Goal: Task Accomplishment & Management: Use online tool/utility

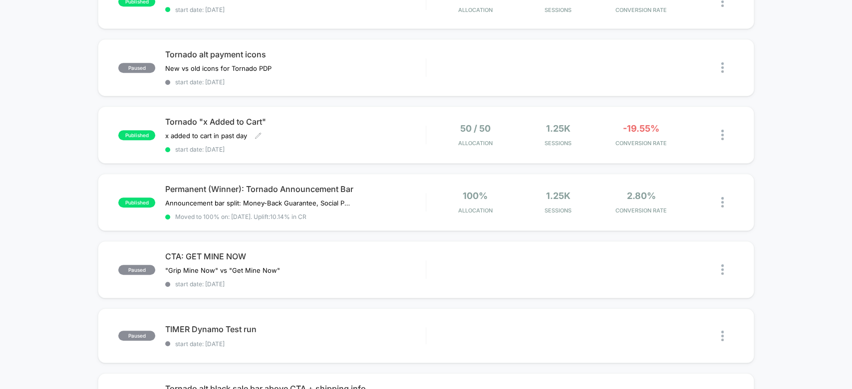
scroll to position [408, 0]
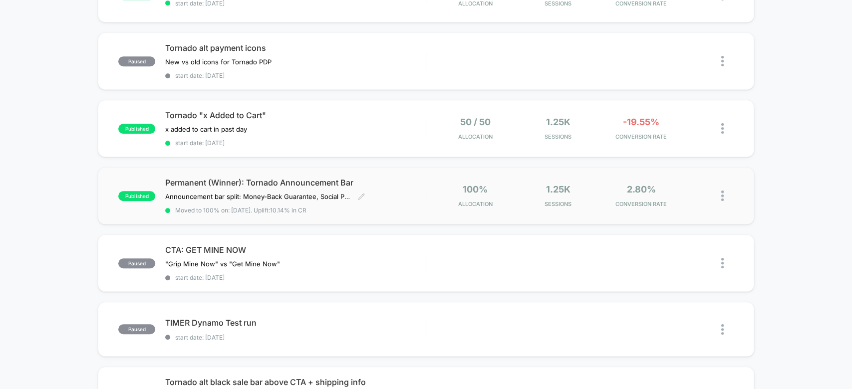
click at [407, 197] on div "Permanent (Winner): Tornado Announcement Bar Announcement bar split: Money-Back…" at bounding box center [295, 196] width 260 height 36
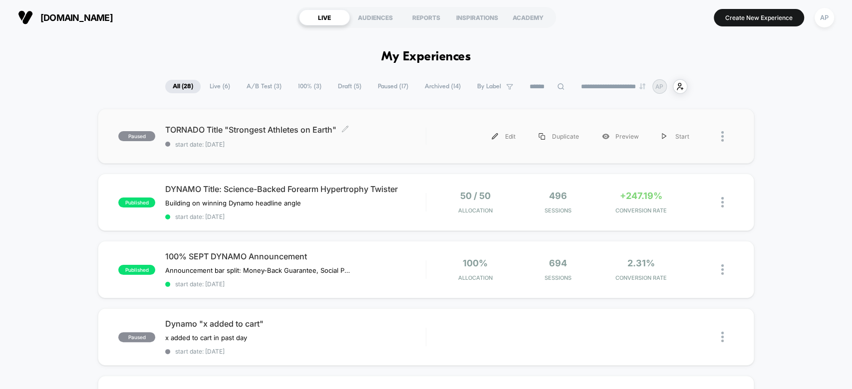
click at [415, 136] on div "TORNADO Title "Strongest Athletes on Earth" Click to edit experience details Cl…" at bounding box center [295, 136] width 260 height 23
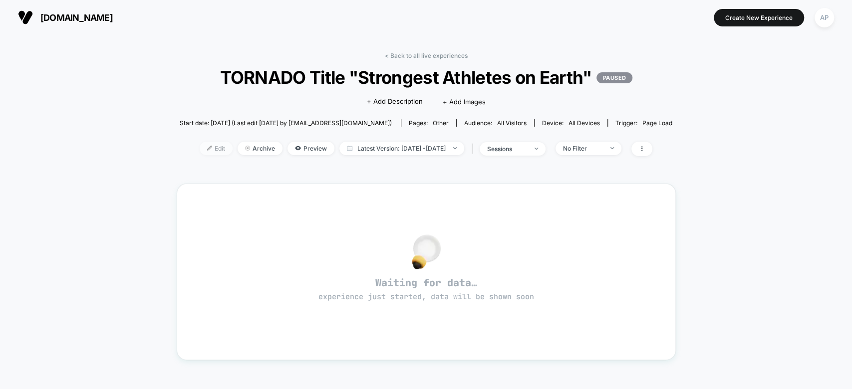
click at [204, 150] on span "Edit" at bounding box center [216, 148] width 33 height 13
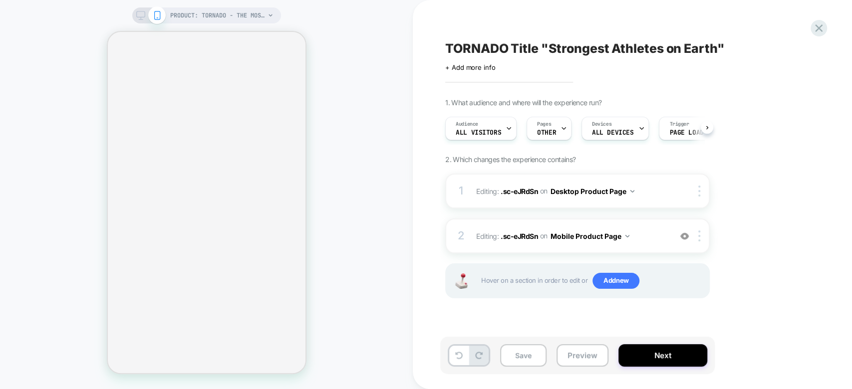
select select "**********"
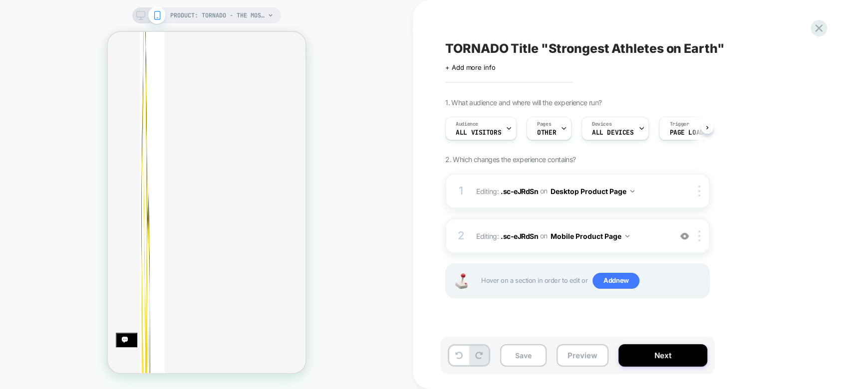
scroll to position [275, 0]
click at [660, 358] on button "Next" at bounding box center [662, 355] width 89 height 22
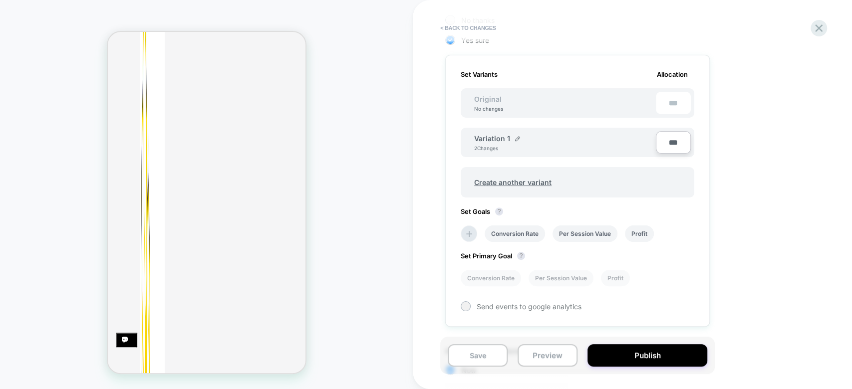
scroll to position [278, 0]
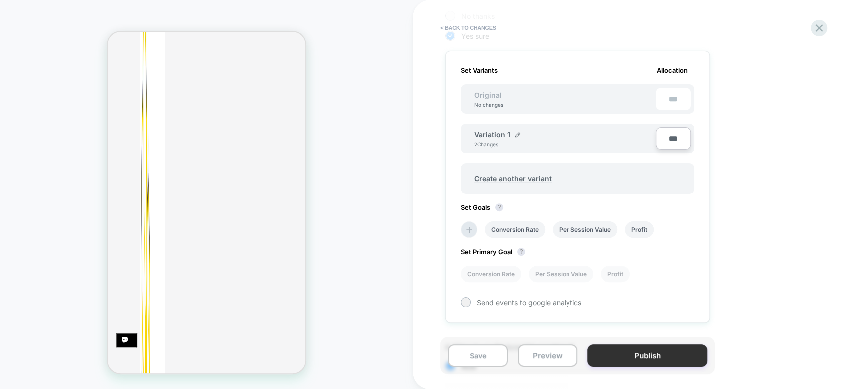
click at [645, 355] on button "Publish" at bounding box center [647, 355] width 120 height 22
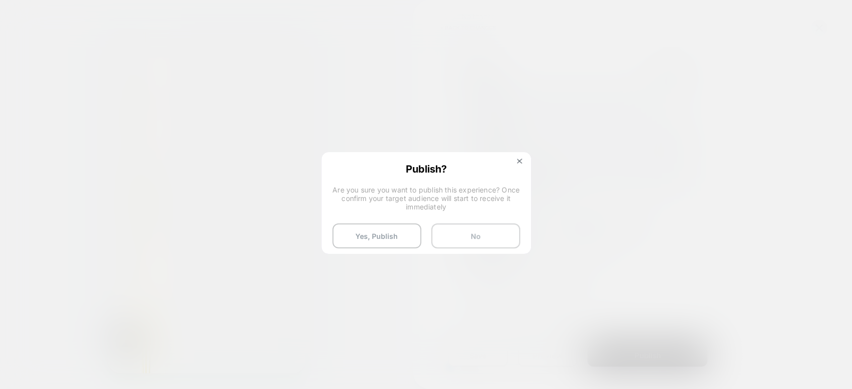
click at [469, 242] on button "No" at bounding box center [475, 236] width 89 height 25
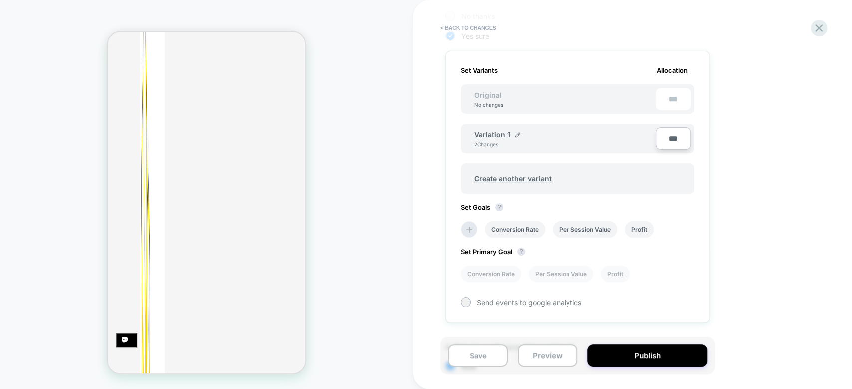
scroll to position [0, 0]
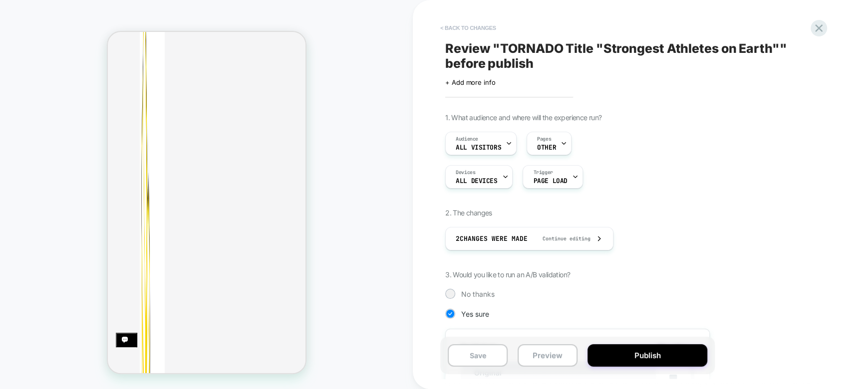
click at [460, 30] on button "< Back to changes" at bounding box center [468, 28] width 66 height 16
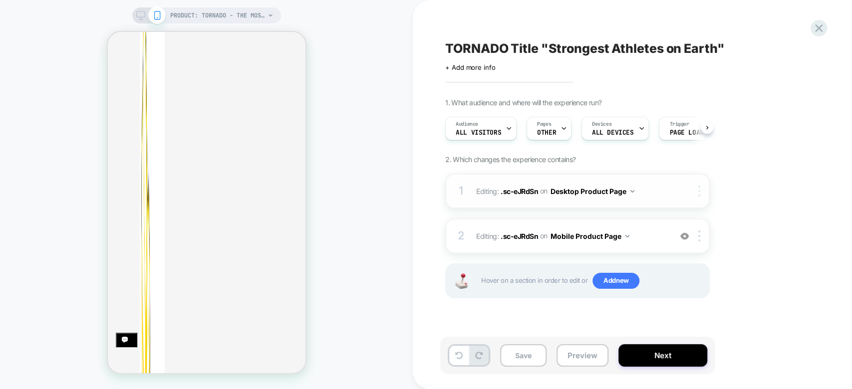
click at [697, 194] on div at bounding box center [700, 191] width 16 height 11
click at [523, 234] on span ".sc-eJRdSn" at bounding box center [518, 235] width 37 height 8
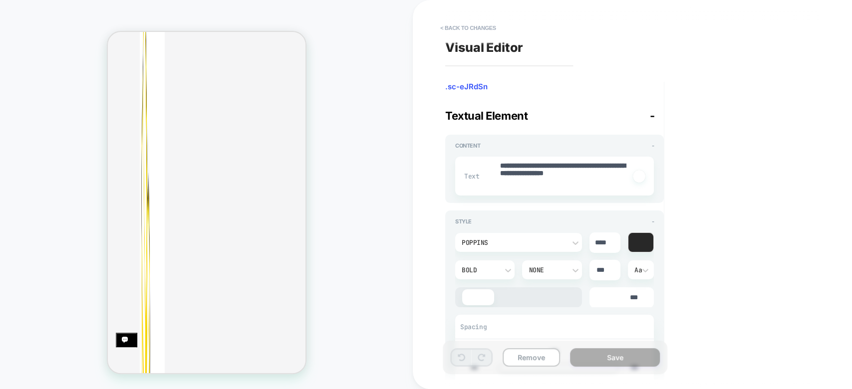
scroll to position [230, 0]
click at [554, 176] on textarea "**********" at bounding box center [564, 176] width 131 height 30
type textarea "*"
click at [476, 31] on button "< Back to changes" at bounding box center [468, 28] width 66 height 16
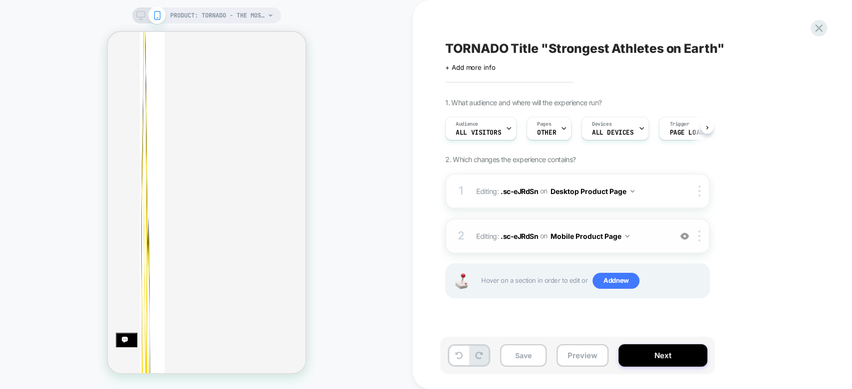
scroll to position [0, 0]
click at [543, 129] on span "OTHER" at bounding box center [546, 132] width 19 height 7
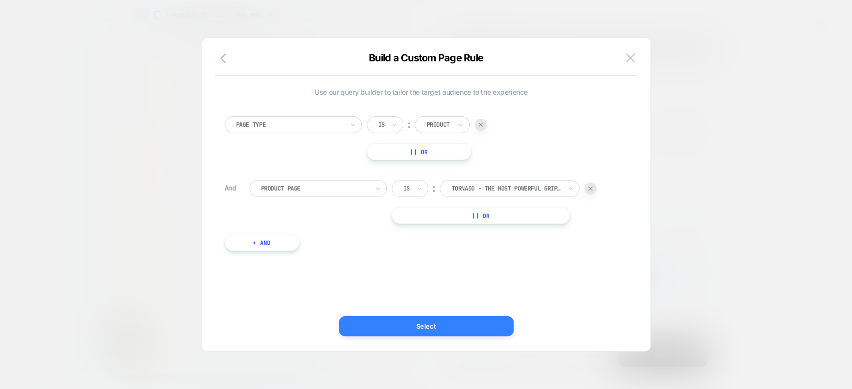
click at [483, 328] on button "Select" at bounding box center [426, 326] width 175 height 20
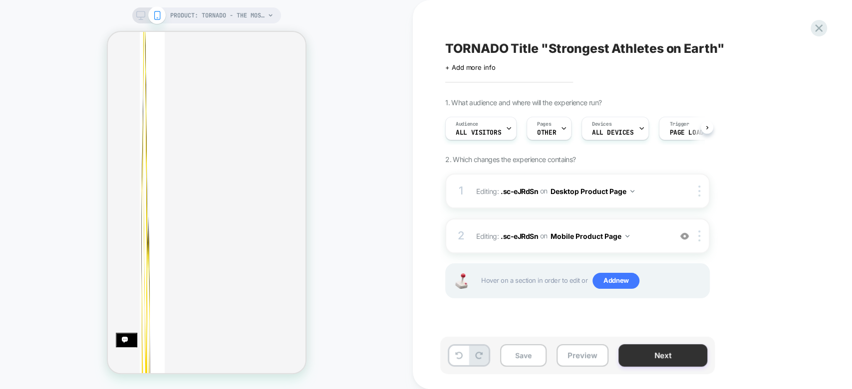
click at [642, 353] on button "Next" at bounding box center [662, 355] width 89 height 22
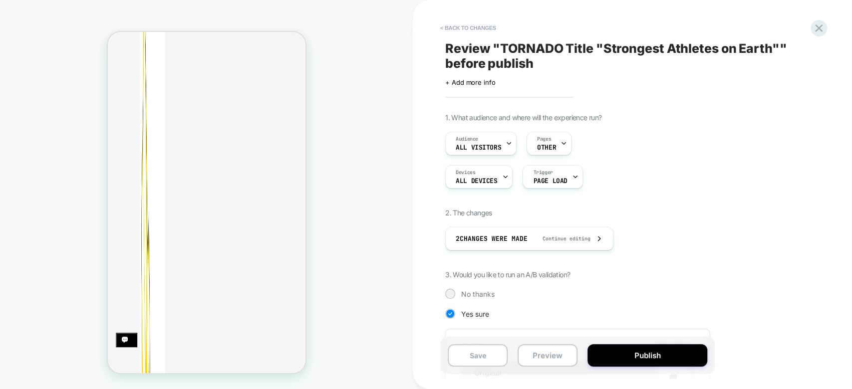
click at [642, 353] on button "Publish" at bounding box center [647, 355] width 120 height 22
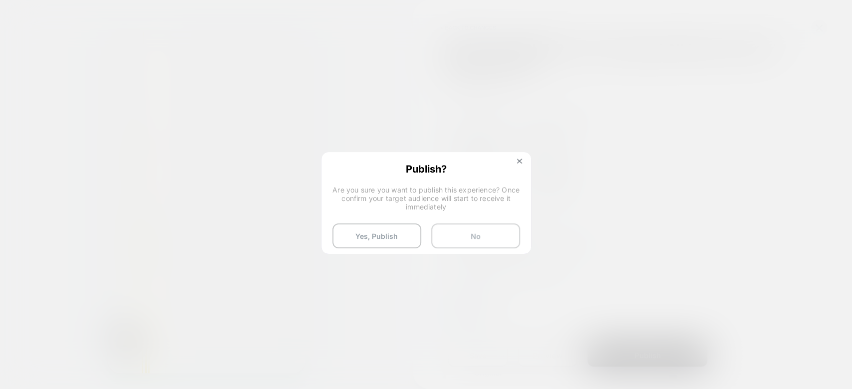
click at [486, 242] on button "No" at bounding box center [475, 236] width 89 height 25
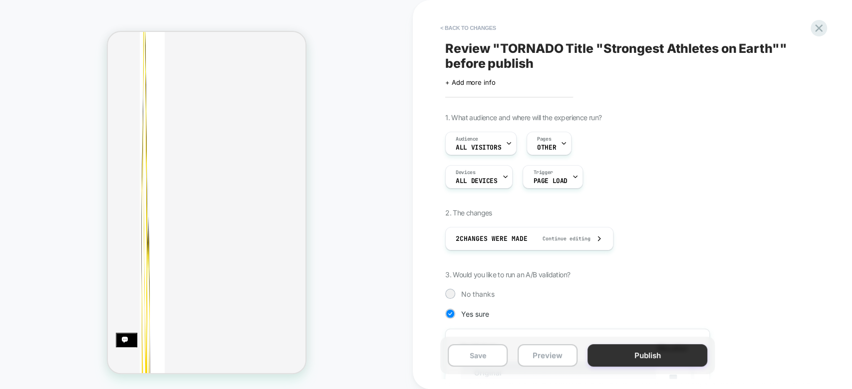
click at [636, 358] on button "Publish" at bounding box center [647, 355] width 120 height 22
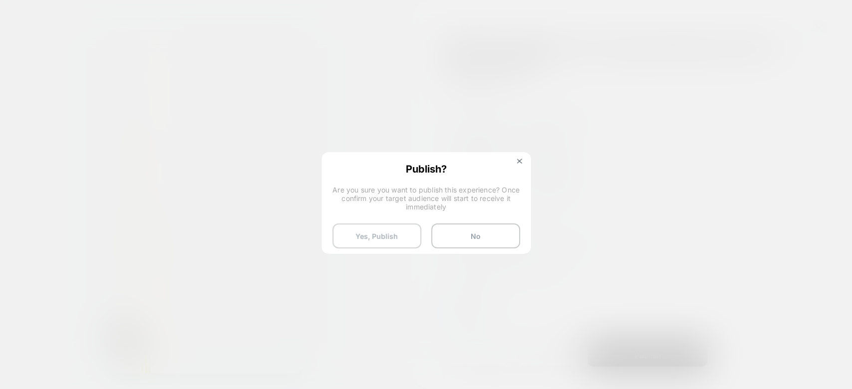
click at [372, 241] on button "Yes, Publish" at bounding box center [376, 236] width 89 height 25
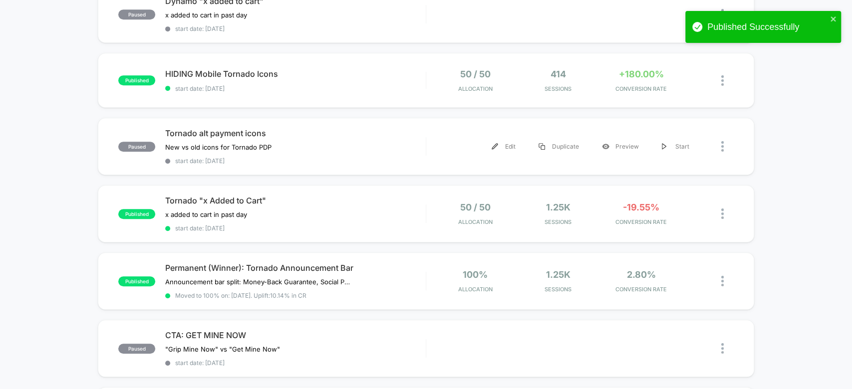
scroll to position [324, 0]
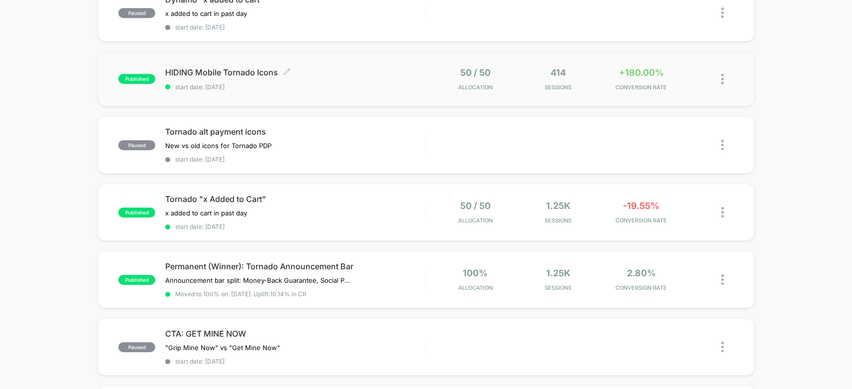
click at [406, 76] on div "HIDING Mobile Tornado Icons Click to edit experience details Click to edit expe…" at bounding box center [295, 78] width 260 height 23
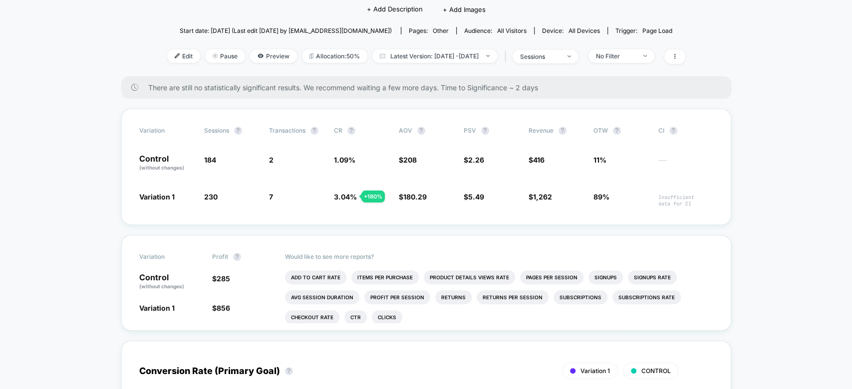
scroll to position [97, 0]
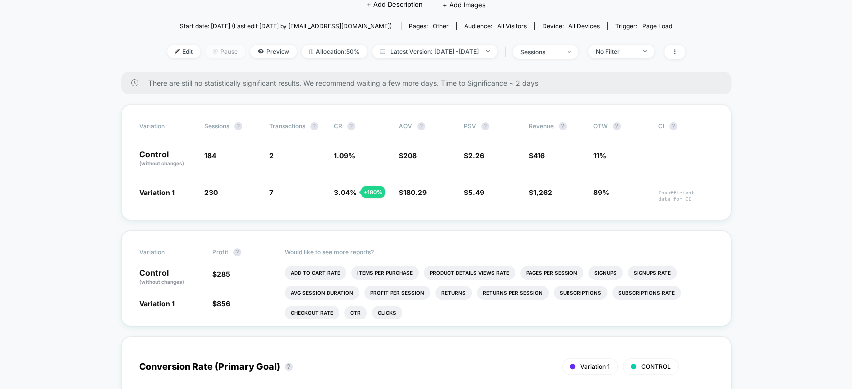
click at [208, 50] on span "Pause" at bounding box center [225, 51] width 40 height 13
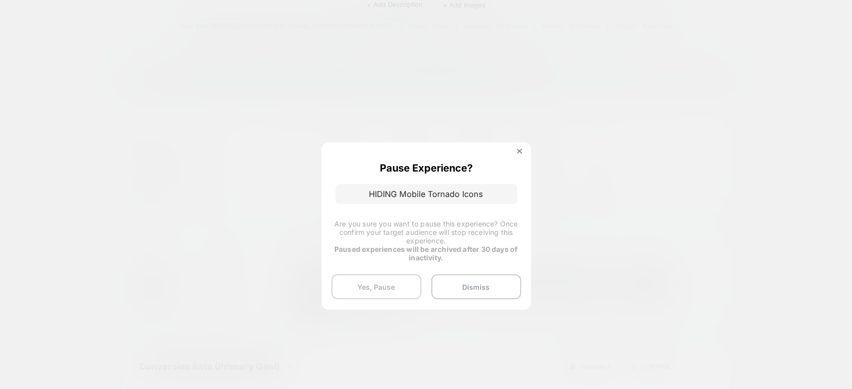
click at [409, 295] on button "Yes, Pause" at bounding box center [376, 286] width 90 height 25
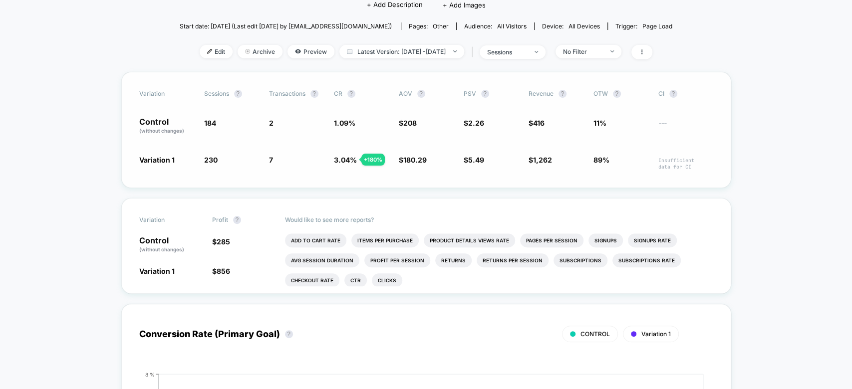
scroll to position [0, 0]
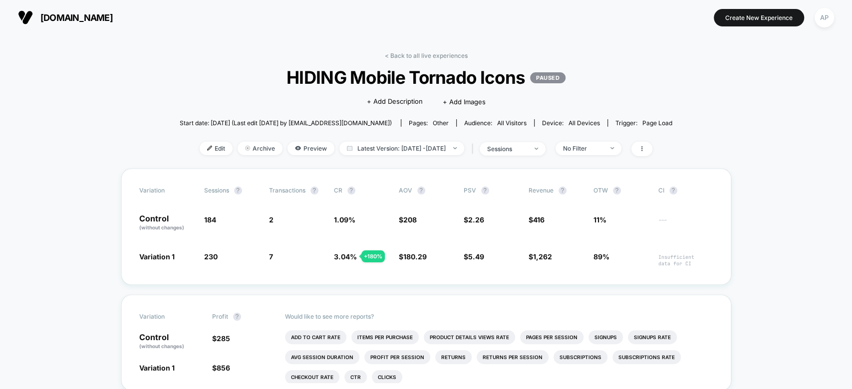
click at [405, 52] on link "< Back to all live experiences" at bounding box center [426, 55] width 83 height 7
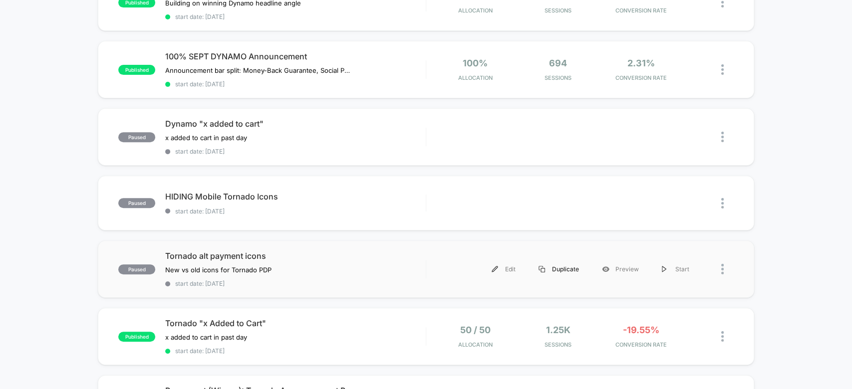
scroll to position [198, 0]
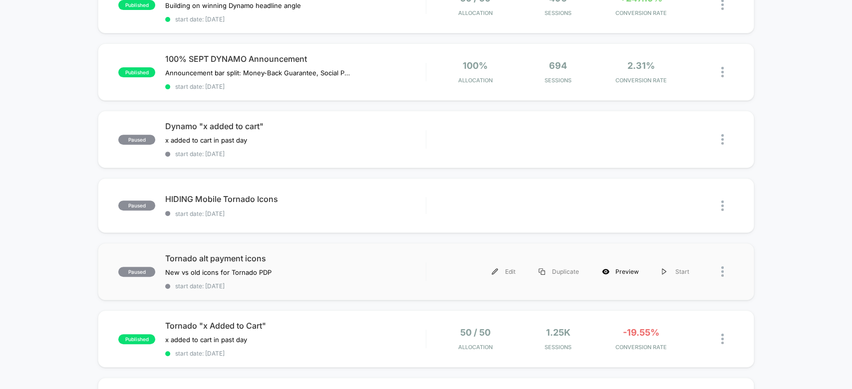
click at [616, 270] on div "Preview" at bounding box center [620, 271] width 60 height 22
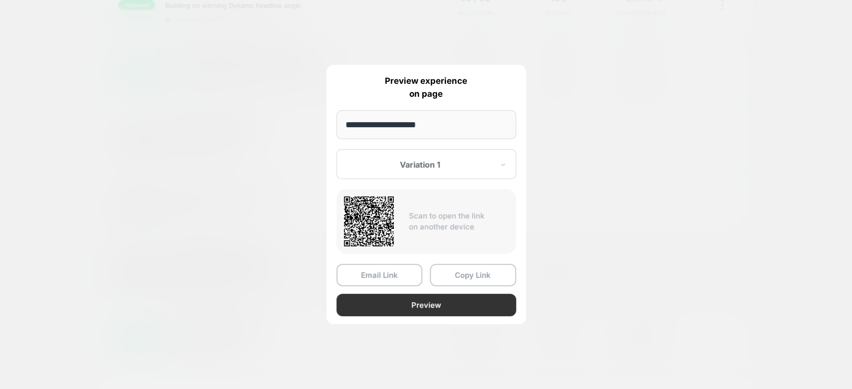
click at [443, 309] on button "Preview" at bounding box center [426, 305] width 180 height 22
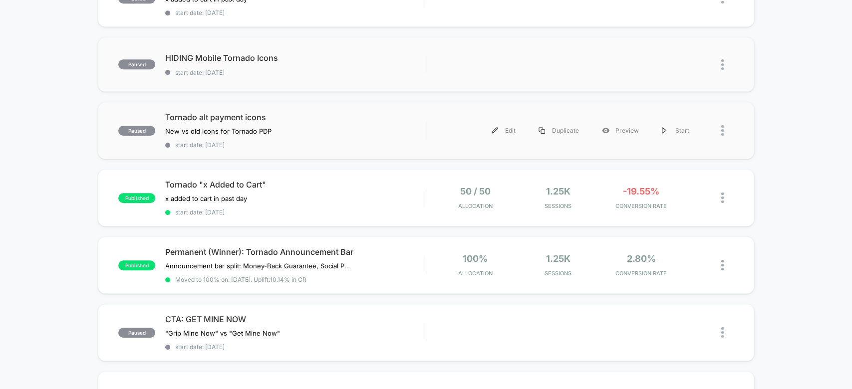
scroll to position [376, 0]
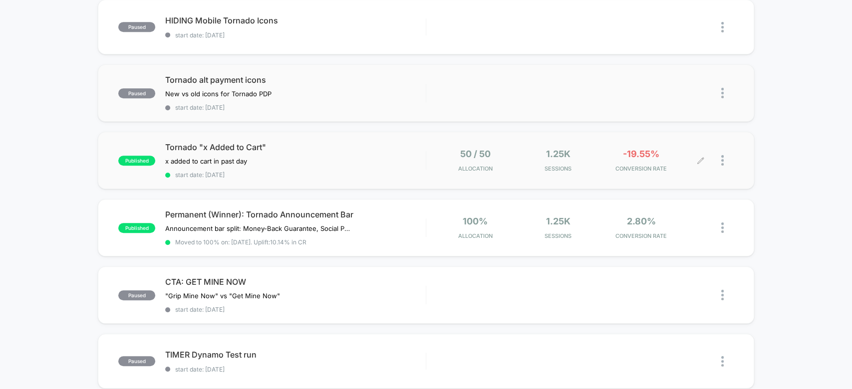
click at [585, 165] on span "Sessions" at bounding box center [558, 168] width 78 height 7
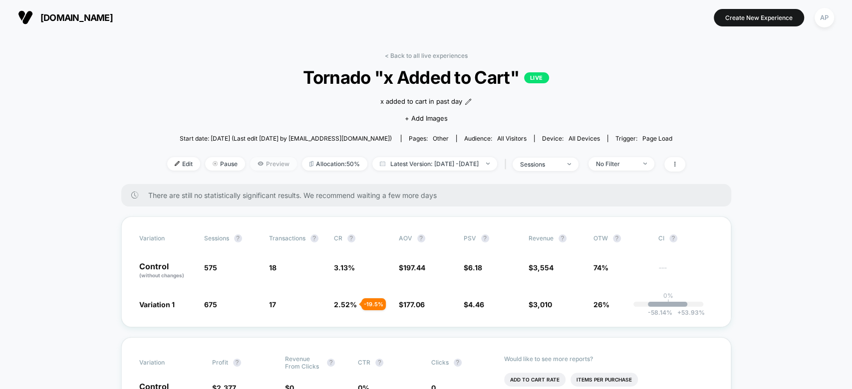
click at [253, 159] on span "Preview" at bounding box center [273, 163] width 47 height 13
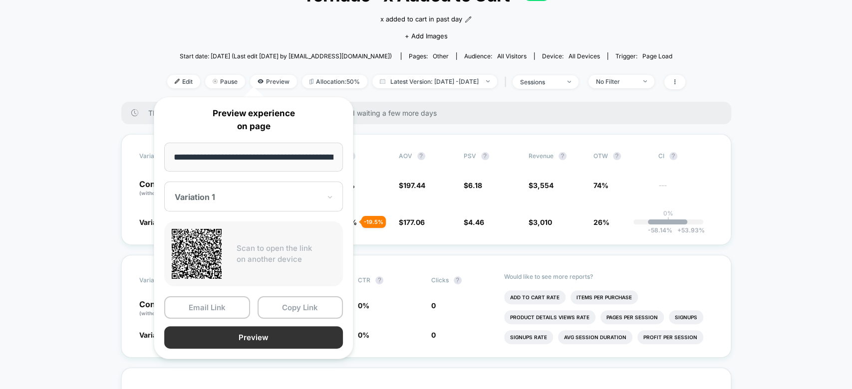
click at [289, 333] on button "Preview" at bounding box center [253, 337] width 179 height 22
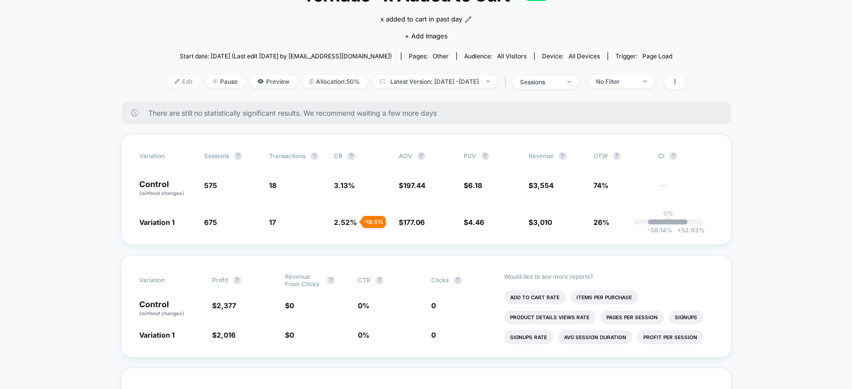
click at [175, 80] on span "Edit" at bounding box center [183, 81] width 33 height 13
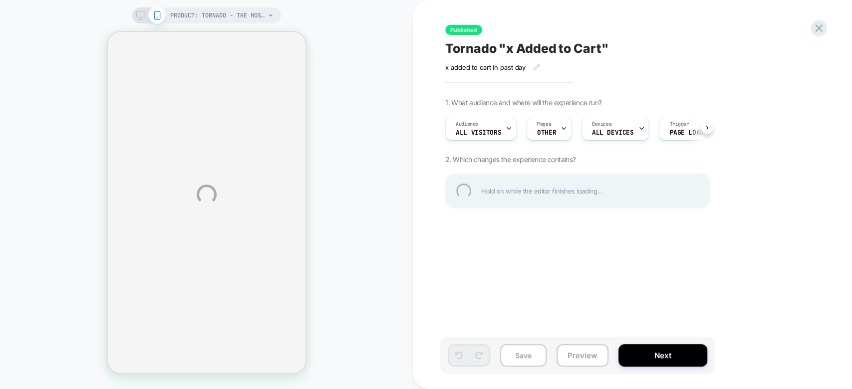
select select "**********"
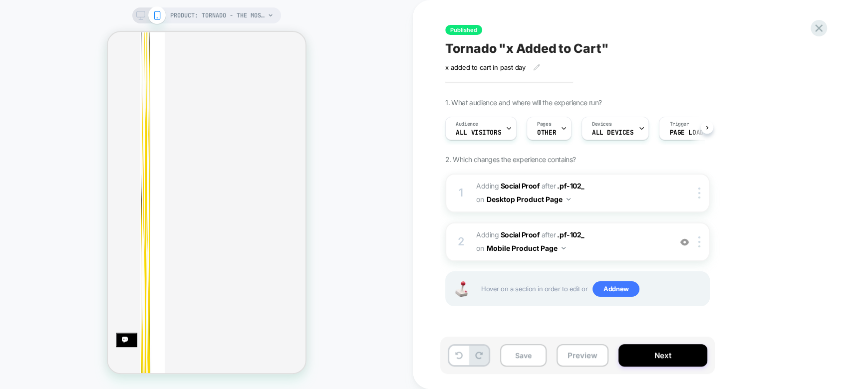
scroll to position [448, 0]
click at [511, 233] on b "Social Proof" at bounding box center [519, 234] width 39 height 8
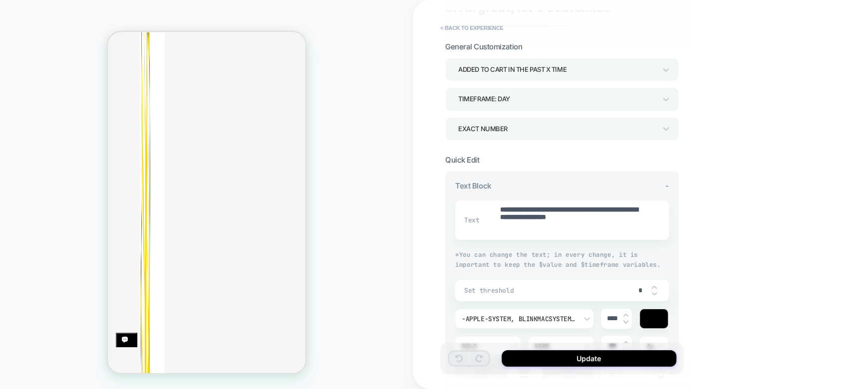
scroll to position [43, 0]
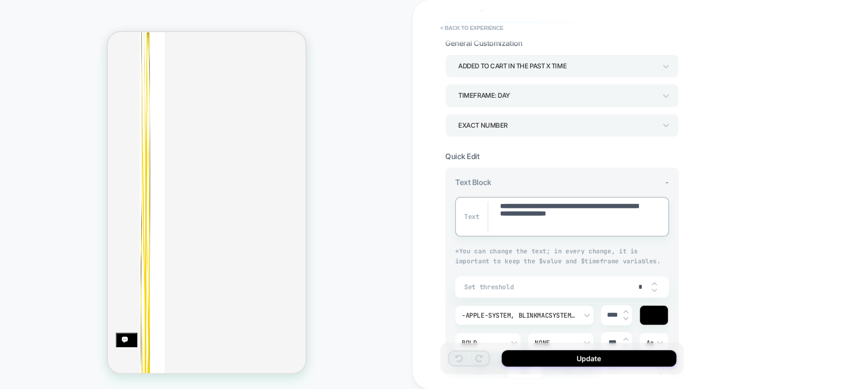
click at [576, 214] on textarea "**********" at bounding box center [572, 217] width 146 height 30
click at [570, 217] on textarea "**********" at bounding box center [572, 217] width 146 height 30
click at [587, 225] on textarea "**********" at bounding box center [572, 217] width 146 height 30
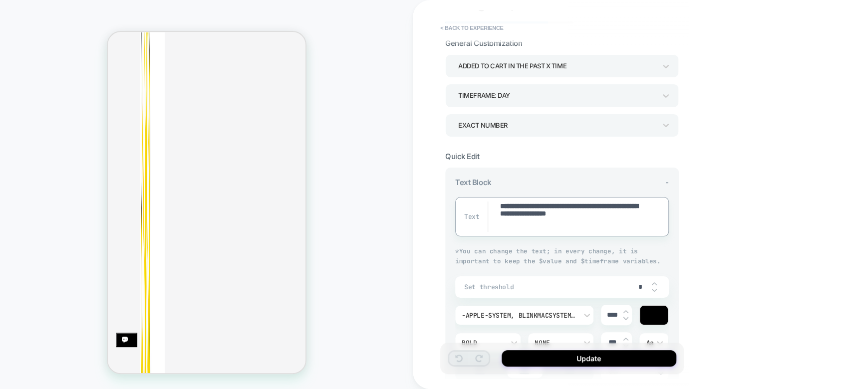
click at [587, 225] on textarea "**********" at bounding box center [572, 217] width 146 height 30
click at [611, 226] on textarea "**********" at bounding box center [572, 217] width 146 height 30
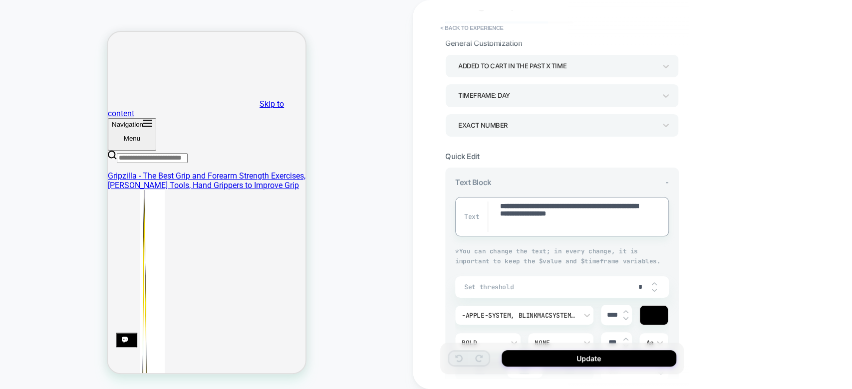
scroll to position [0, 0]
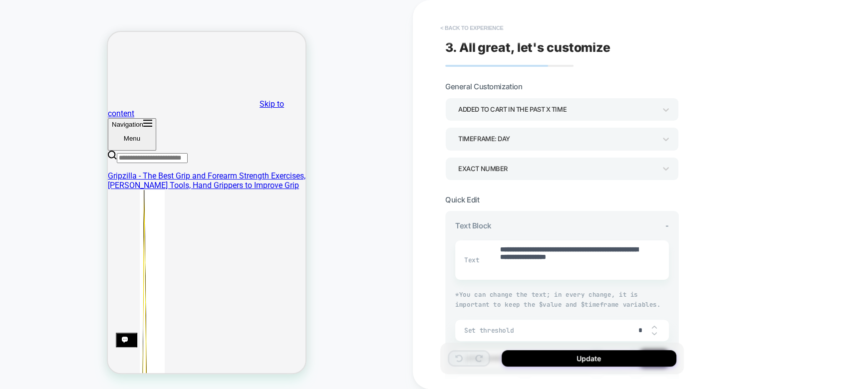
click at [469, 23] on button "< Back to experience" at bounding box center [471, 28] width 73 height 16
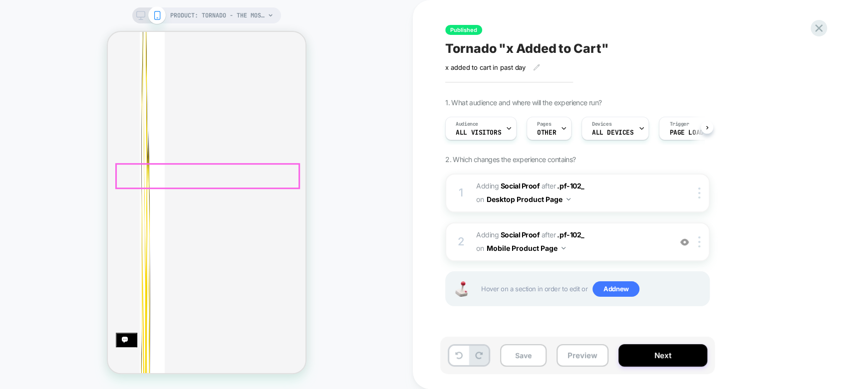
scroll to position [322, 0]
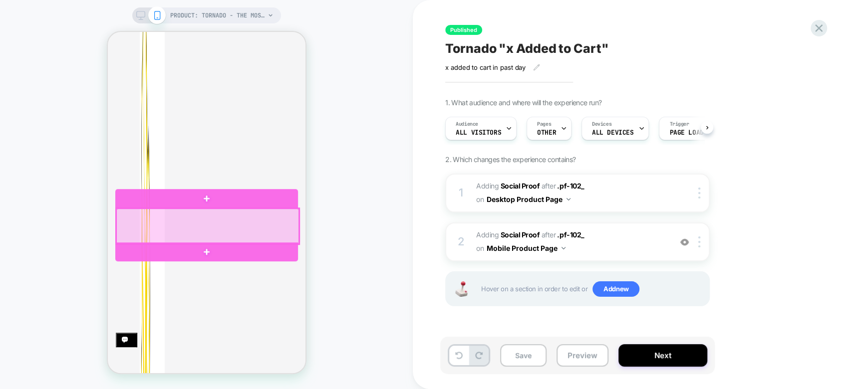
click at [223, 212] on div at bounding box center [207, 226] width 183 height 35
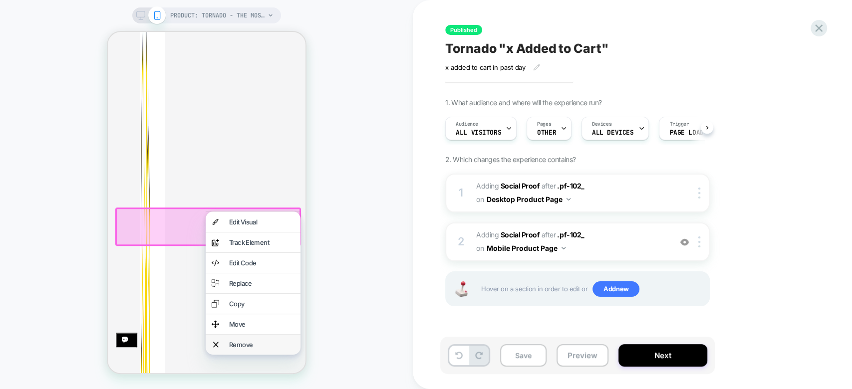
click at [261, 355] on div "Remove" at bounding box center [252, 345] width 95 height 20
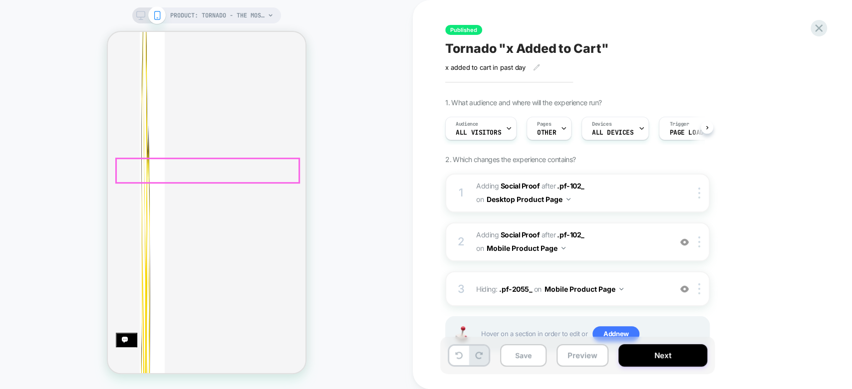
scroll to position [331, 0]
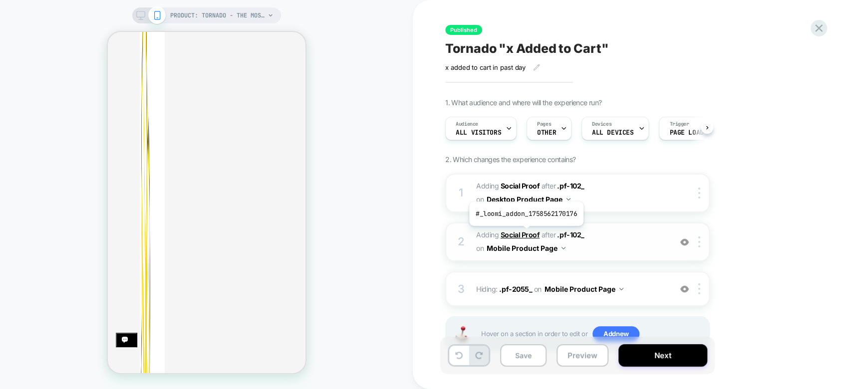
click at [525, 233] on b "Social Proof" at bounding box center [519, 234] width 39 height 8
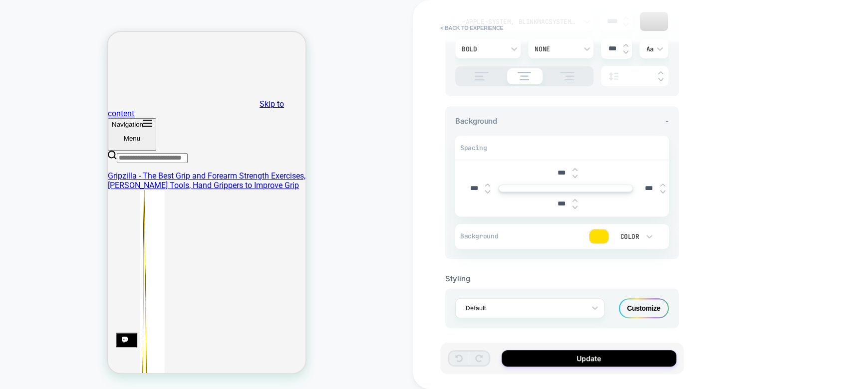
scroll to position [0, 0]
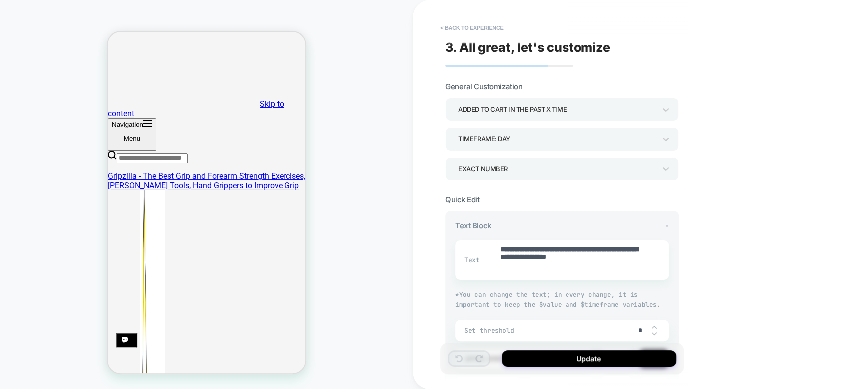
click at [538, 240] on div "**********" at bounding box center [562, 259] width 214 height 39
click at [545, 256] on textarea "**********" at bounding box center [572, 260] width 146 height 30
type textarea "*"
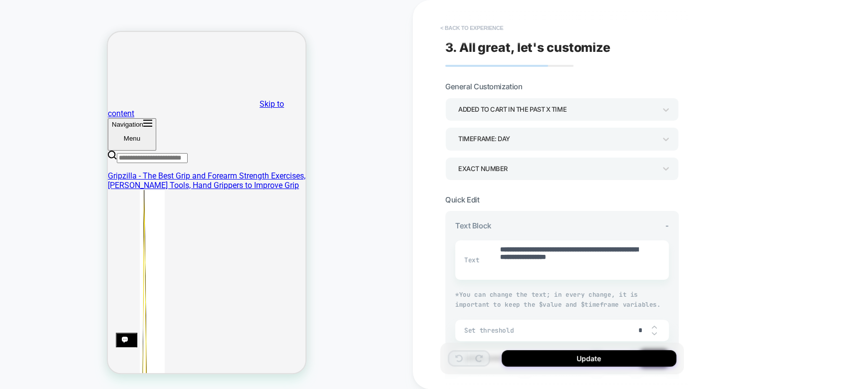
click at [476, 26] on button "< Back to experience" at bounding box center [471, 28] width 73 height 16
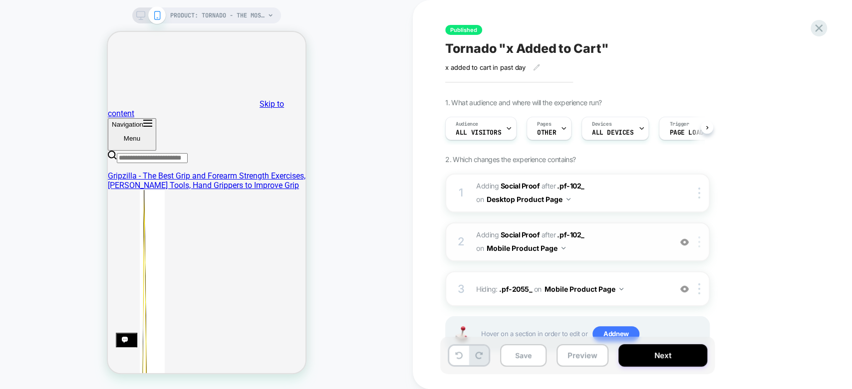
click at [701, 241] on div at bounding box center [700, 241] width 16 height 11
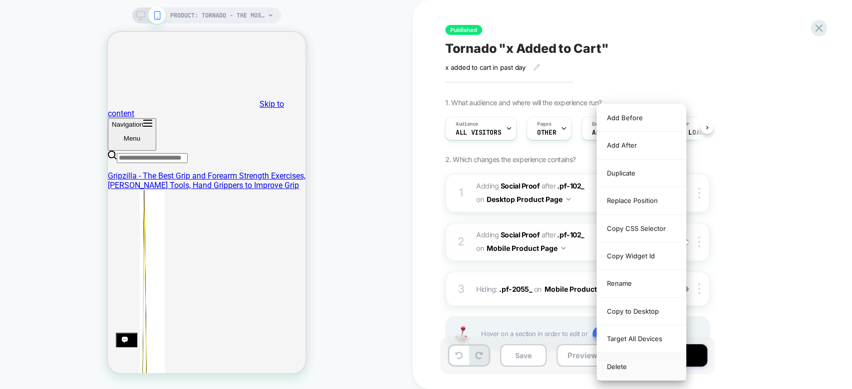
click at [655, 355] on div "Delete" at bounding box center [641, 366] width 89 height 27
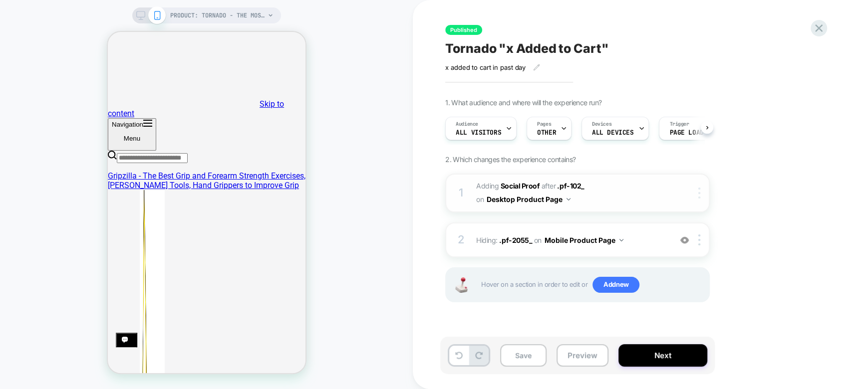
click at [698, 189] on img at bounding box center [699, 193] width 2 height 11
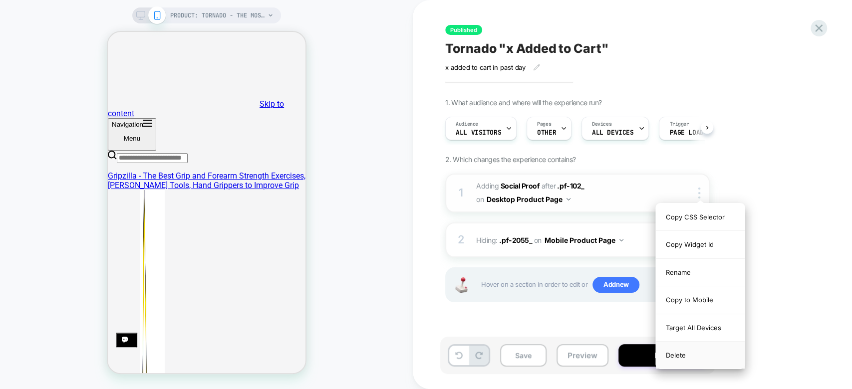
click at [691, 361] on div "Delete" at bounding box center [700, 355] width 89 height 27
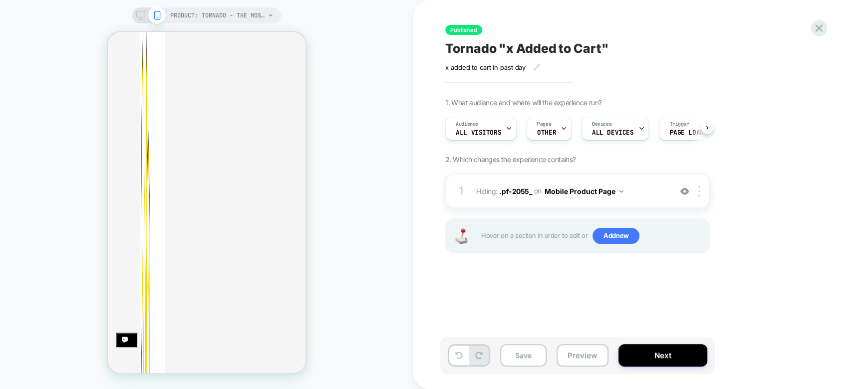
scroll to position [349, 0]
click at [531, 67] on div "x added to cart in past day﻿" at bounding box center [545, 67] width 200 height 8
click at [541, 67] on div "x added to cart in past day﻿" at bounding box center [545, 67] width 200 height 8
click at [538, 67] on icon at bounding box center [536, 67] width 7 height 7
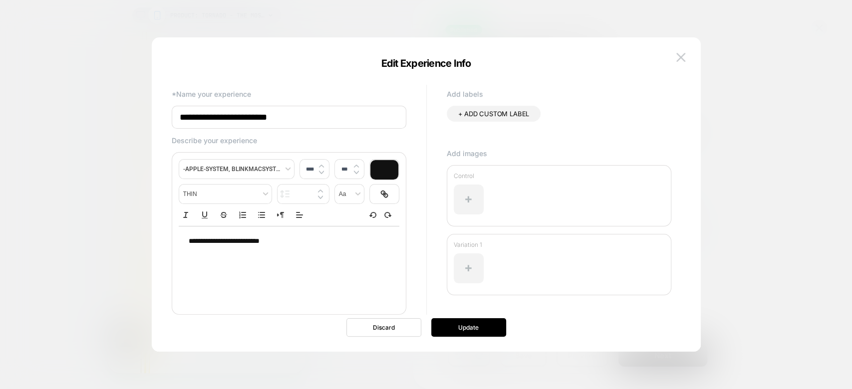
click at [296, 117] on input "**********" at bounding box center [289, 117] width 234 height 23
type input "**********"
click at [478, 328] on button "Update" at bounding box center [468, 327] width 75 height 18
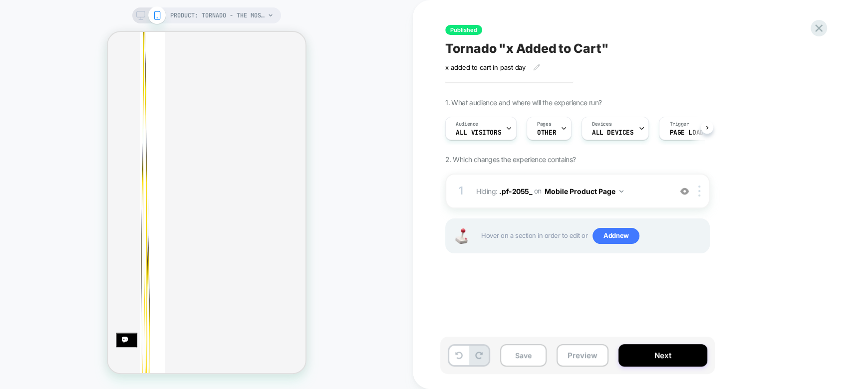
scroll to position [0, 1]
click at [534, 66] on icon at bounding box center [536, 67] width 7 height 7
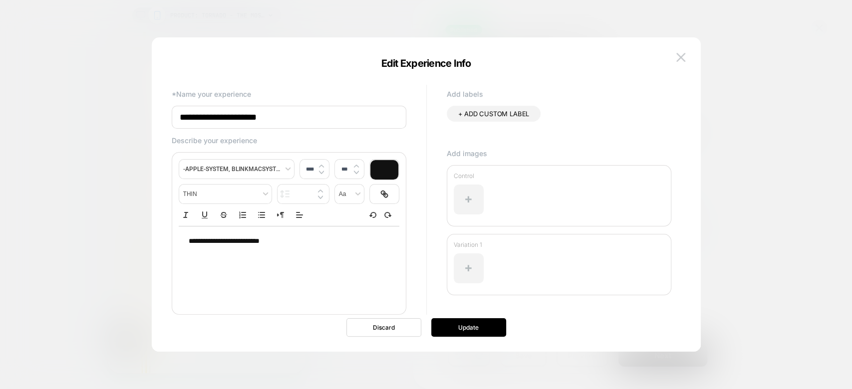
click at [295, 117] on input "**********" at bounding box center [289, 117] width 234 height 23
click at [303, 262] on div "**********" at bounding box center [289, 266] width 221 height 80
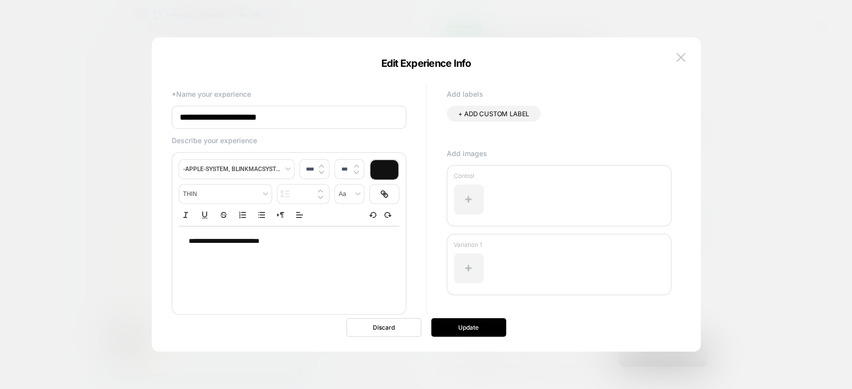
drag, startPoint x: 303, startPoint y: 262, endPoint x: 289, endPoint y: 249, distance: 18.7
click at [289, 249] on div "**********" at bounding box center [289, 266] width 221 height 80
click at [289, 249] on div "**********" at bounding box center [289, 241] width 221 height 30
click at [280, 248] on div "**********" at bounding box center [289, 241] width 221 height 30
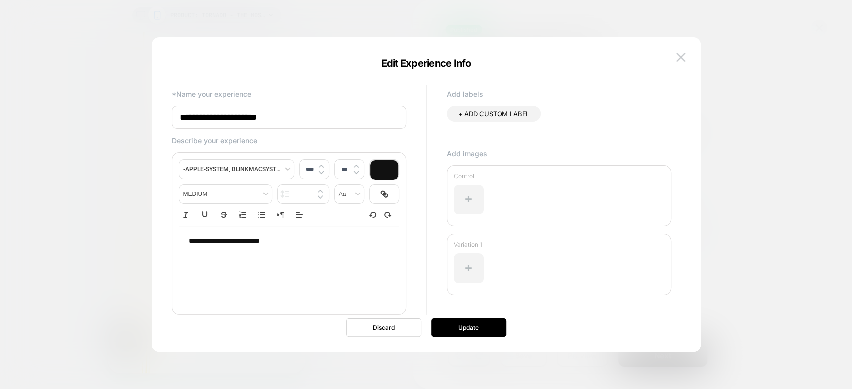
click at [280, 248] on div "**********" at bounding box center [289, 241] width 221 height 30
click at [454, 327] on button "Update" at bounding box center [468, 327] width 75 height 18
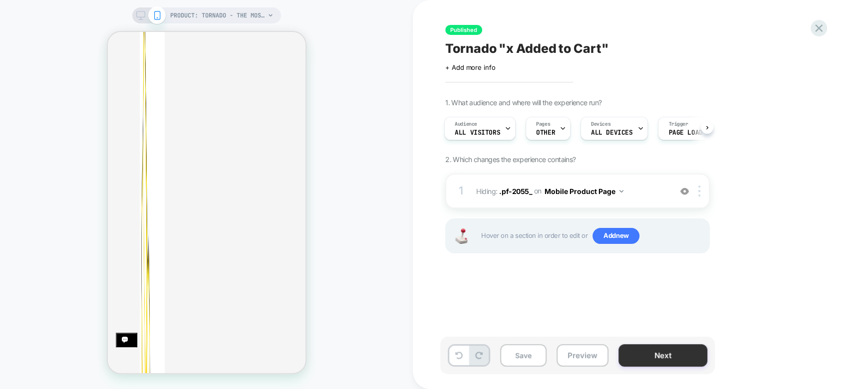
click at [662, 356] on button "Next" at bounding box center [662, 355] width 89 height 22
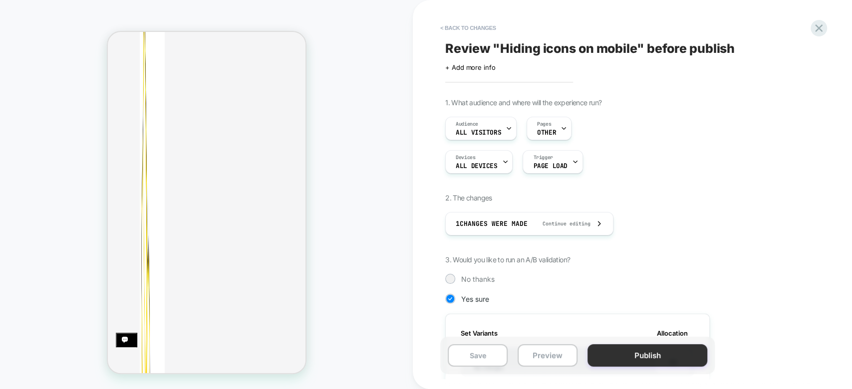
scroll to position [0, 0]
click at [558, 122] on div "Pages OTHER" at bounding box center [546, 128] width 39 height 22
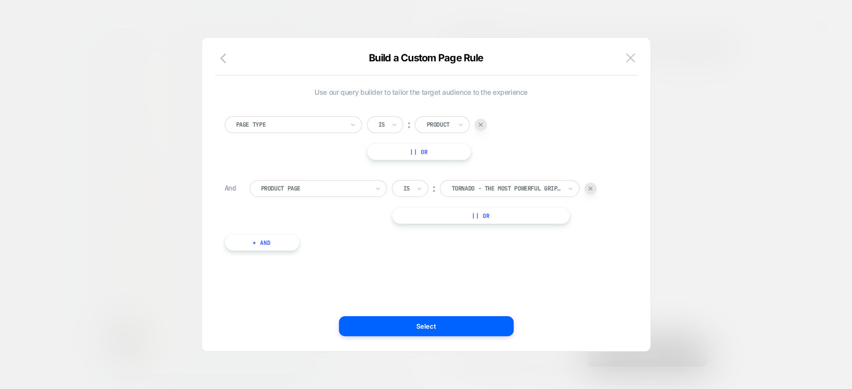
click at [727, 208] on div at bounding box center [426, 194] width 852 height 389
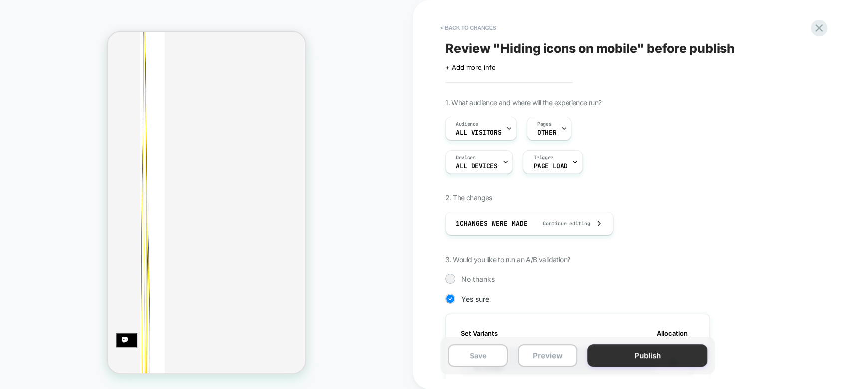
click at [645, 354] on button "Publish" at bounding box center [647, 355] width 120 height 22
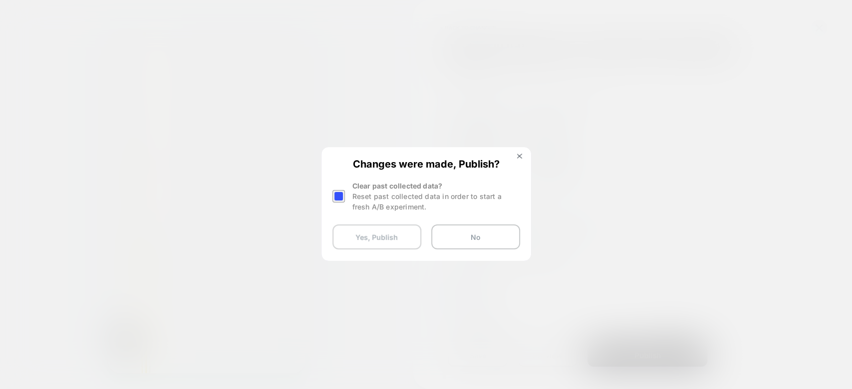
click at [386, 238] on button "Yes, Publish" at bounding box center [376, 237] width 89 height 25
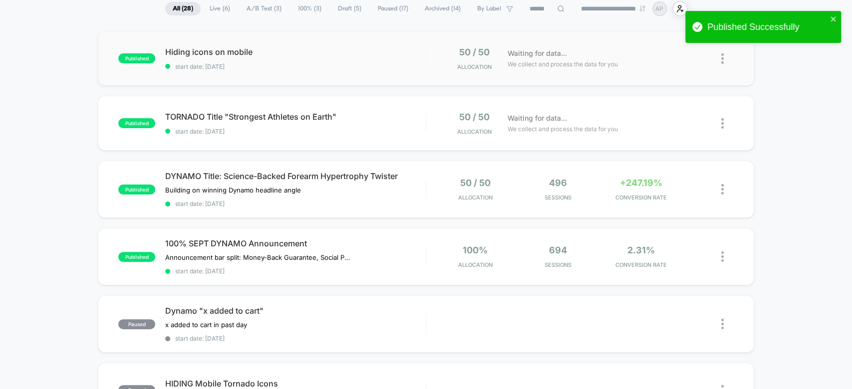
scroll to position [80, 0]
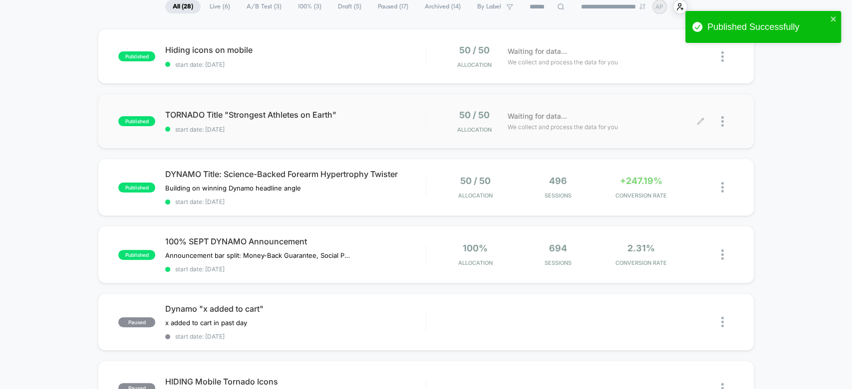
click at [577, 124] on span "We collect and process the data for you" at bounding box center [562, 126] width 110 height 9
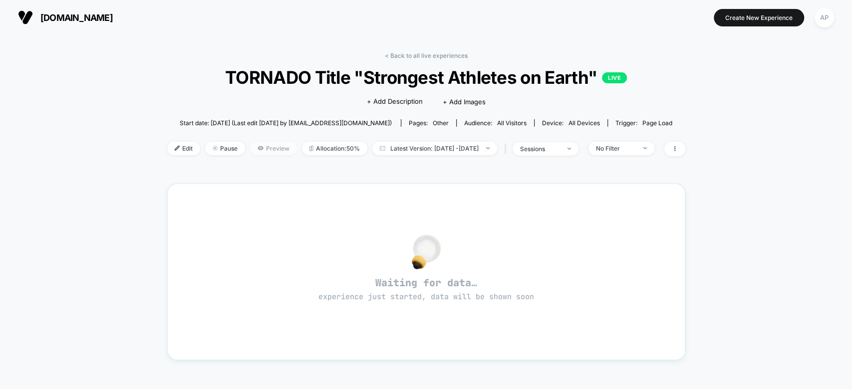
click at [251, 144] on span "Preview" at bounding box center [273, 148] width 47 height 13
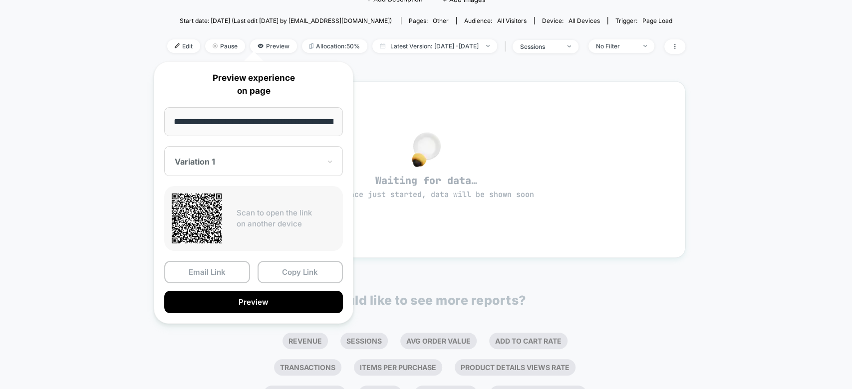
click at [294, 288] on div "Email Link Copy Link Preview" at bounding box center [253, 287] width 179 height 52
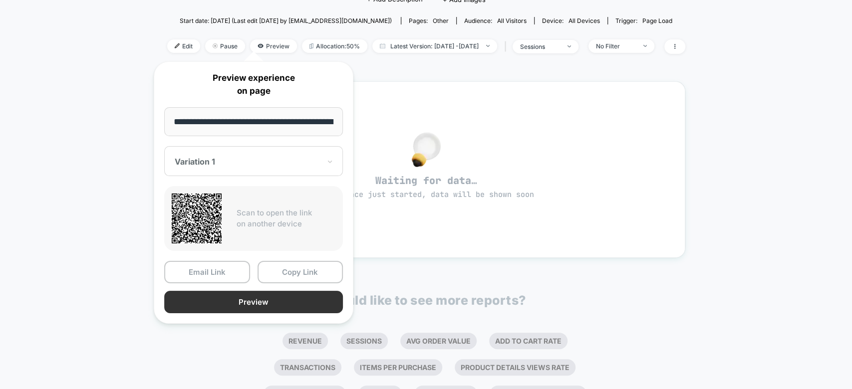
click at [307, 302] on button "Preview" at bounding box center [253, 302] width 179 height 22
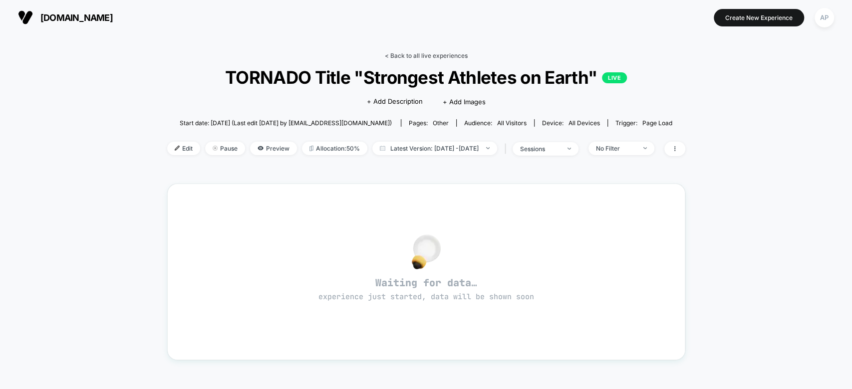
click at [441, 52] on link "< Back to all live experiences" at bounding box center [426, 55] width 83 height 7
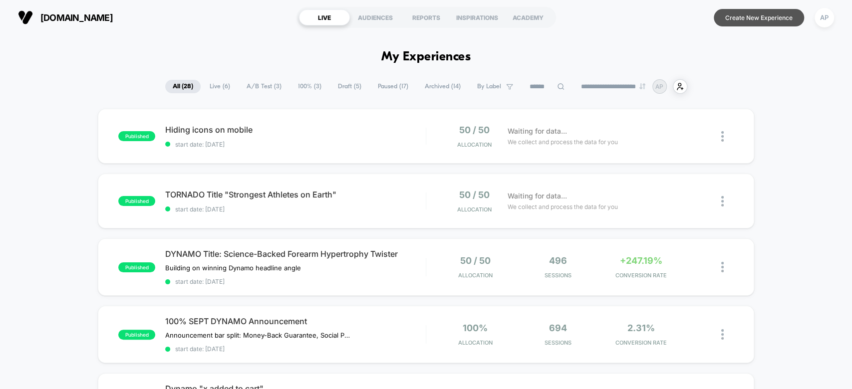
click at [740, 15] on button "Create New Experience" at bounding box center [758, 17] width 90 height 17
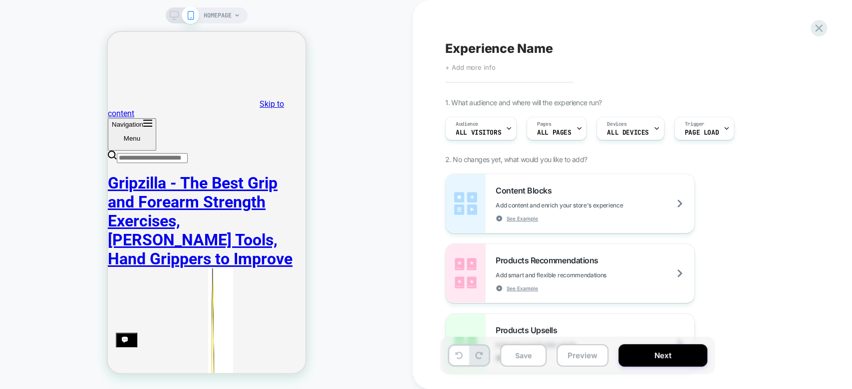
click at [474, 65] on span "+ Add more info" at bounding box center [470, 67] width 50 height 8
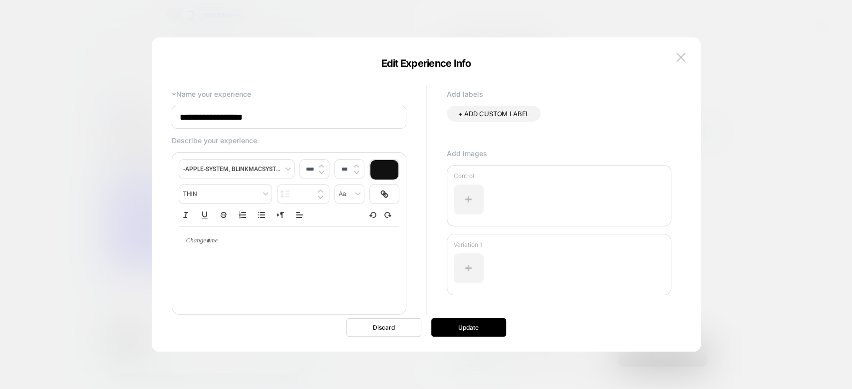
click at [261, 119] on input "**********" at bounding box center [289, 117] width 234 height 23
type input "**********"
click at [475, 331] on button "Update" at bounding box center [468, 327] width 75 height 18
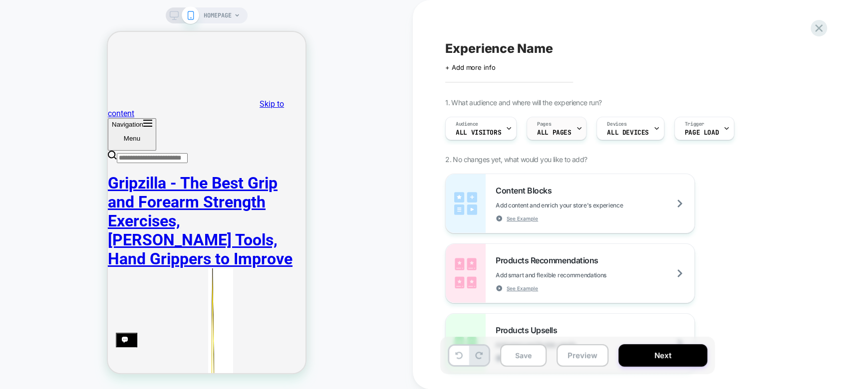
click at [551, 129] on span "ALL PAGES" at bounding box center [554, 132] width 34 height 7
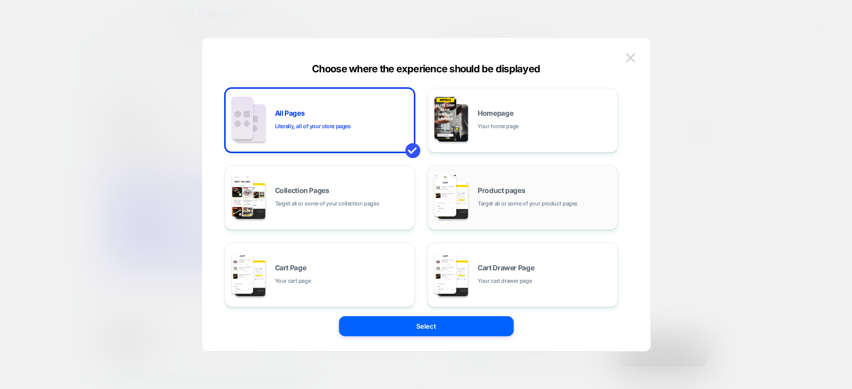
click at [527, 191] on div "Product pages Target all or some of your product pages" at bounding box center [544, 197] width 135 height 21
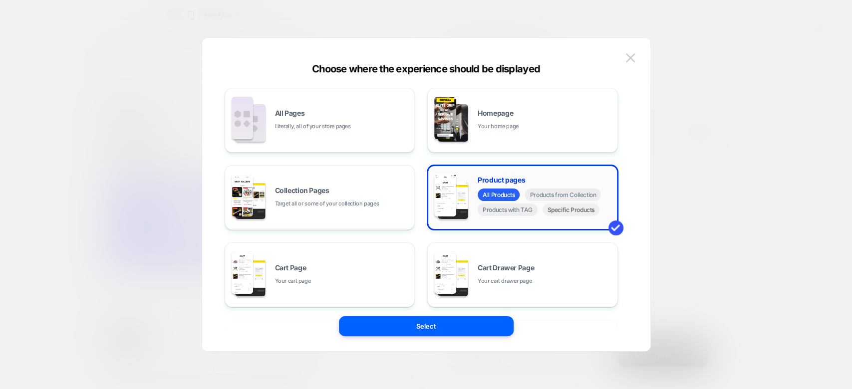
click at [581, 214] on span "Specific Products" at bounding box center [570, 210] width 57 height 12
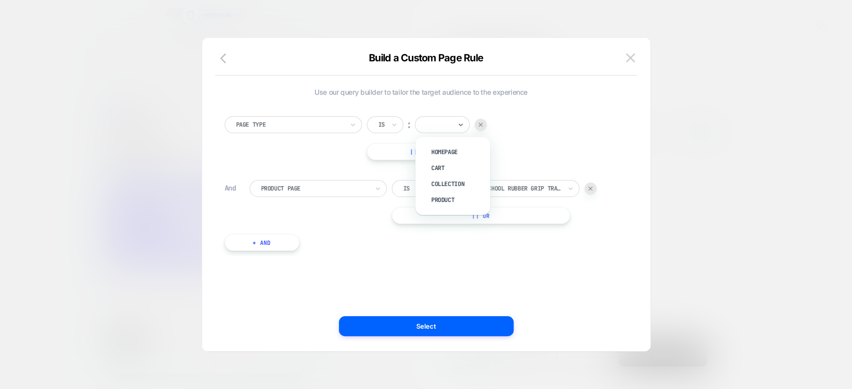
click at [451, 127] on div at bounding box center [438, 124] width 25 height 9
click at [458, 207] on div "Product" at bounding box center [457, 200] width 65 height 16
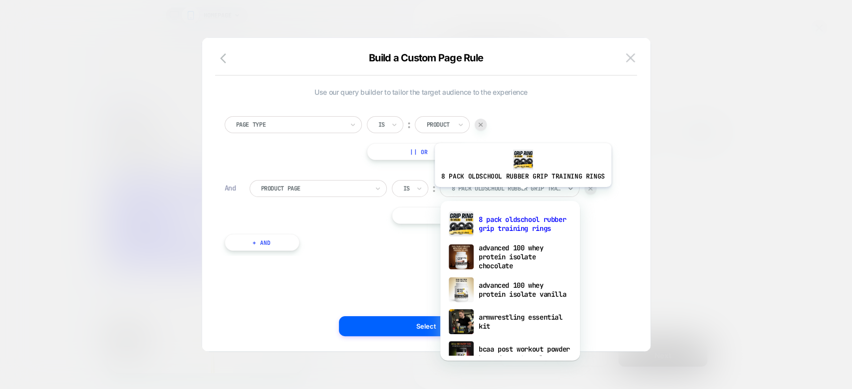
click at [520, 194] on div "8 pack oldschool rubber grip training rings" at bounding box center [510, 188] width 140 height 17
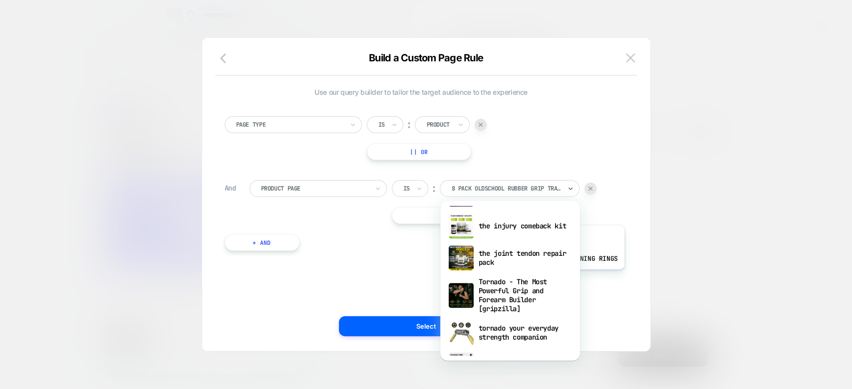
scroll to position [1057, 0]
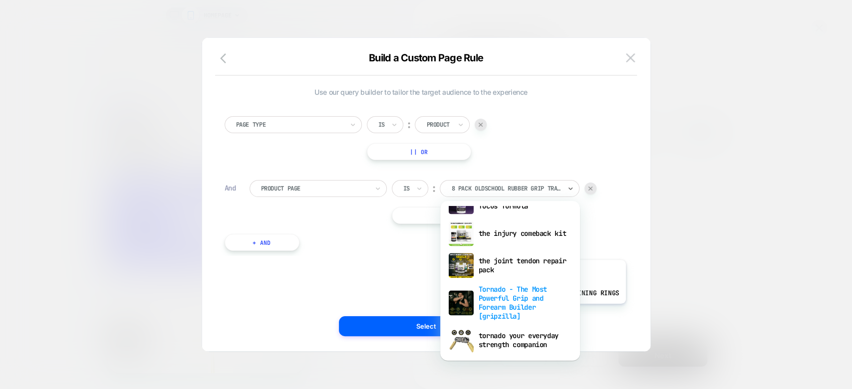
click at [535, 311] on div "Tornado - The Most Powerful Grip and Forearm Builder [gripzilla]" at bounding box center [510, 302] width 130 height 43
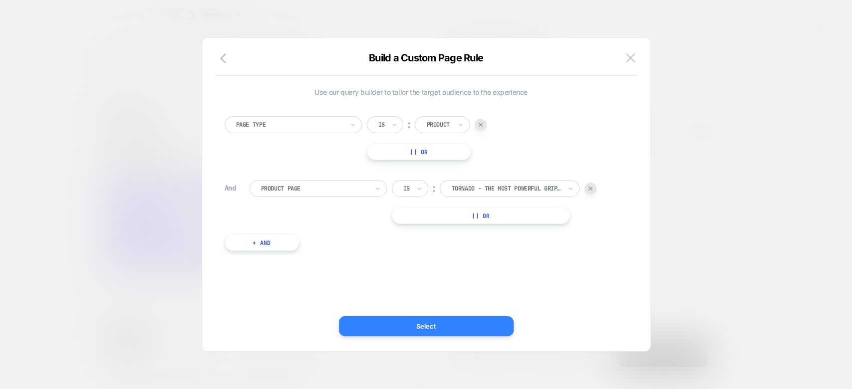
click at [440, 323] on button "Select" at bounding box center [426, 326] width 175 height 20
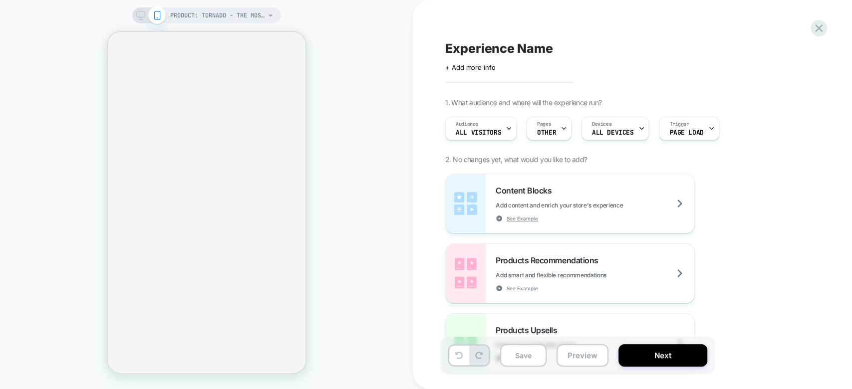
select select "**********"
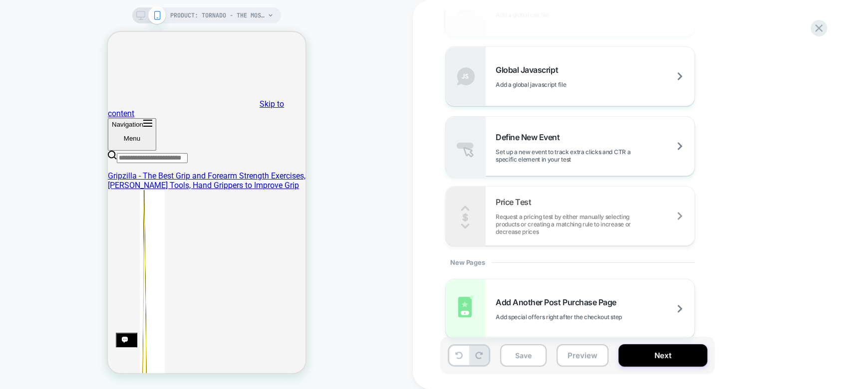
scroll to position [722, 0]
